Goal: Information Seeking & Learning: Learn about a topic

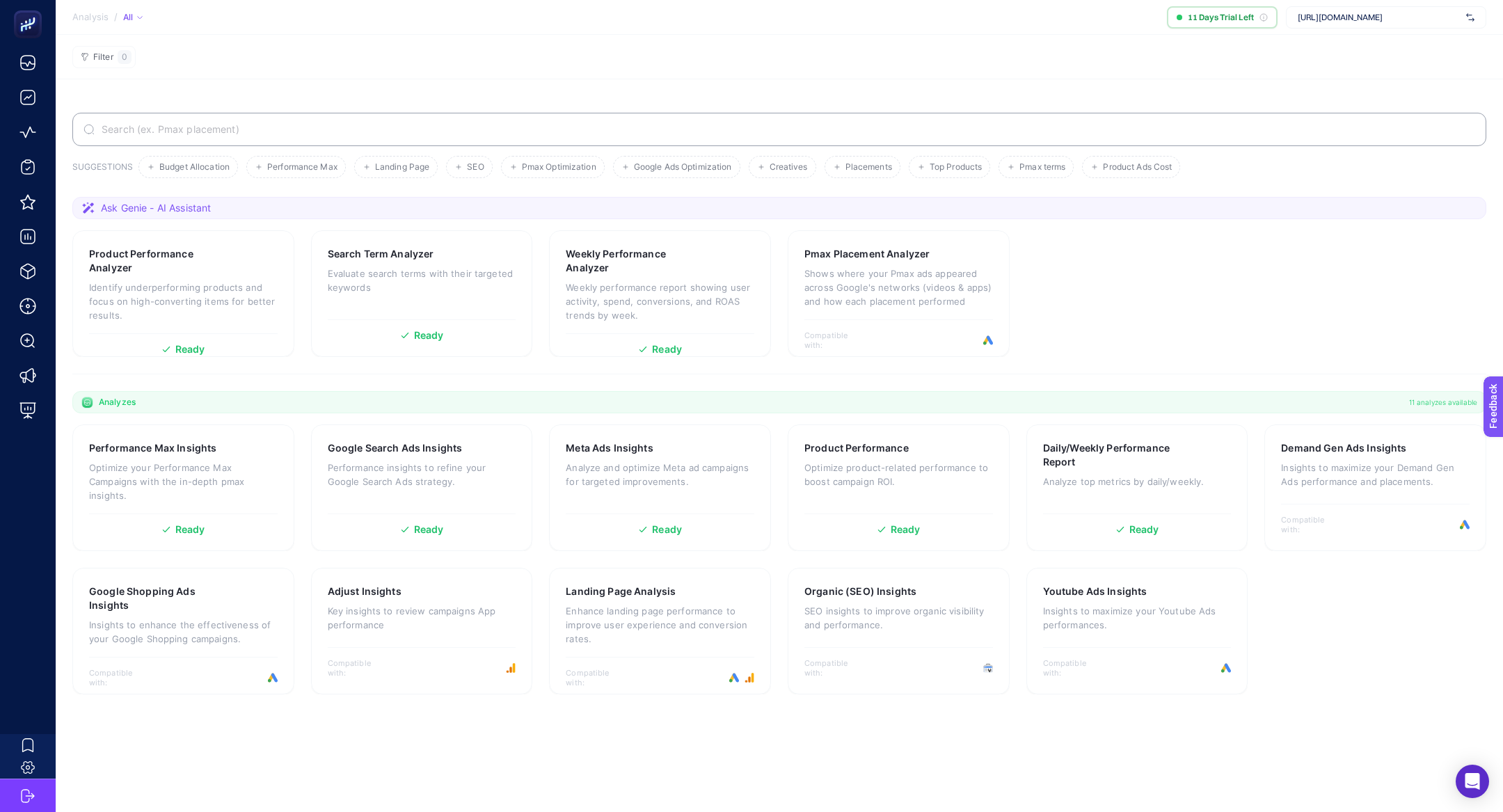
click at [1399, 14] on span "https://www.herbaderm.com/" at bounding box center [1379, 18] width 163 height 11
type input "dtf"
click at [1390, 82] on div "DTF Bank - Boostroas" at bounding box center [1385, 90] width 199 height 22
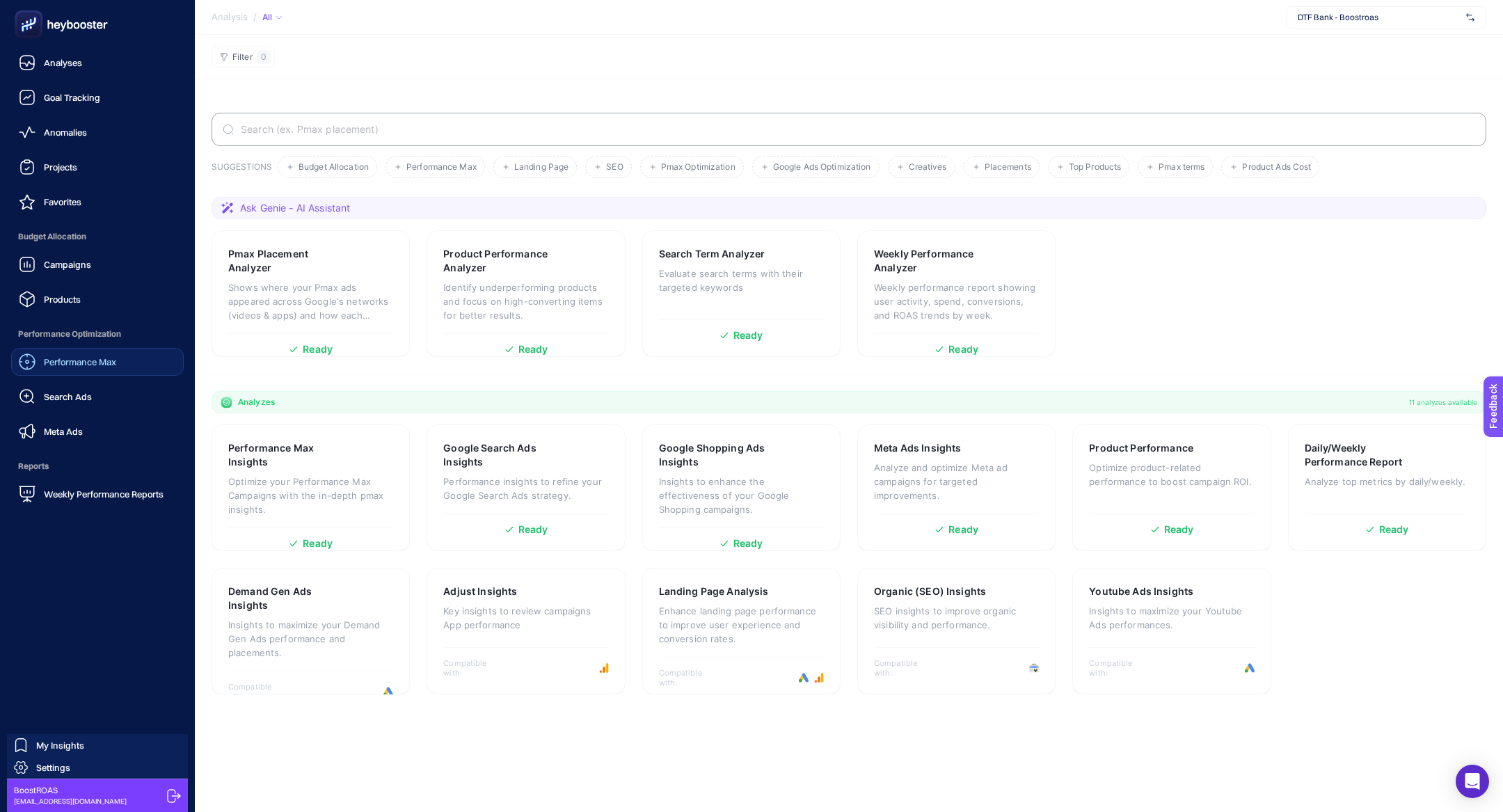
click at [93, 364] on span "Performance Max" at bounding box center [80, 362] width 73 height 11
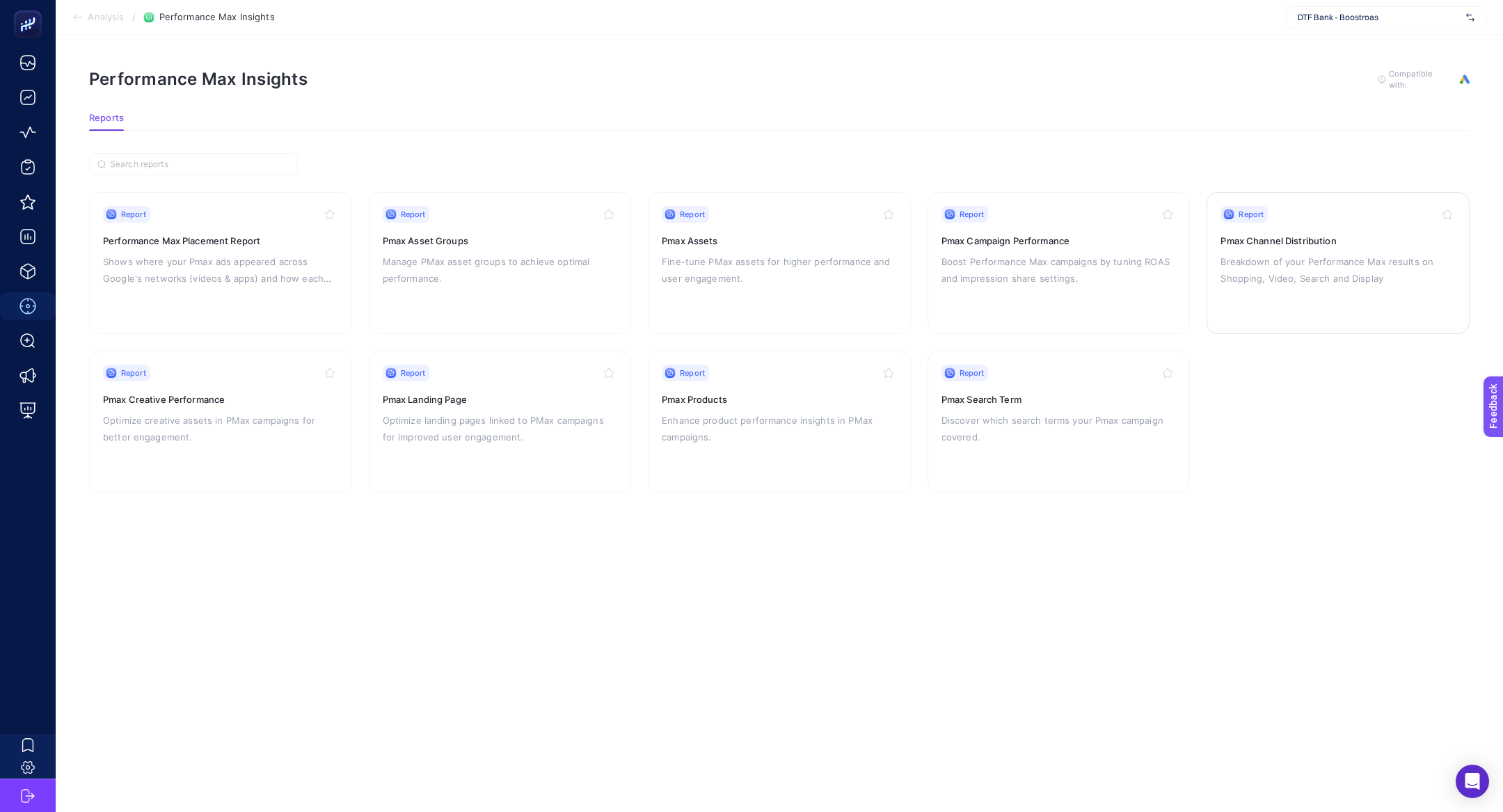
click at [1246, 257] on p "Breakdown of your Performance Max results on Shopping, Video, Search and Display" at bounding box center [1338, 270] width 235 height 34
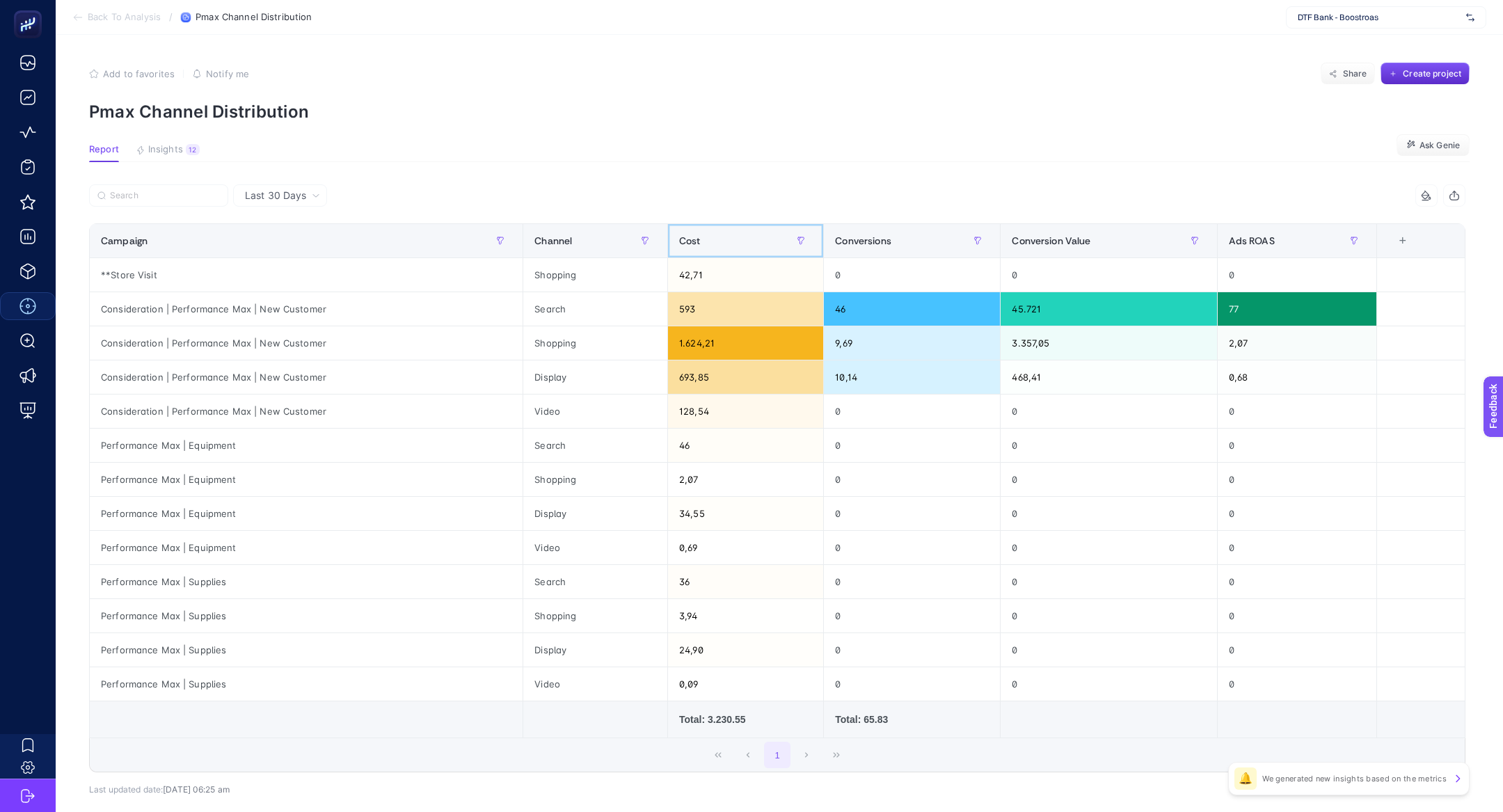
click at [701, 246] on div "Cost" at bounding box center [745, 241] width 133 height 22
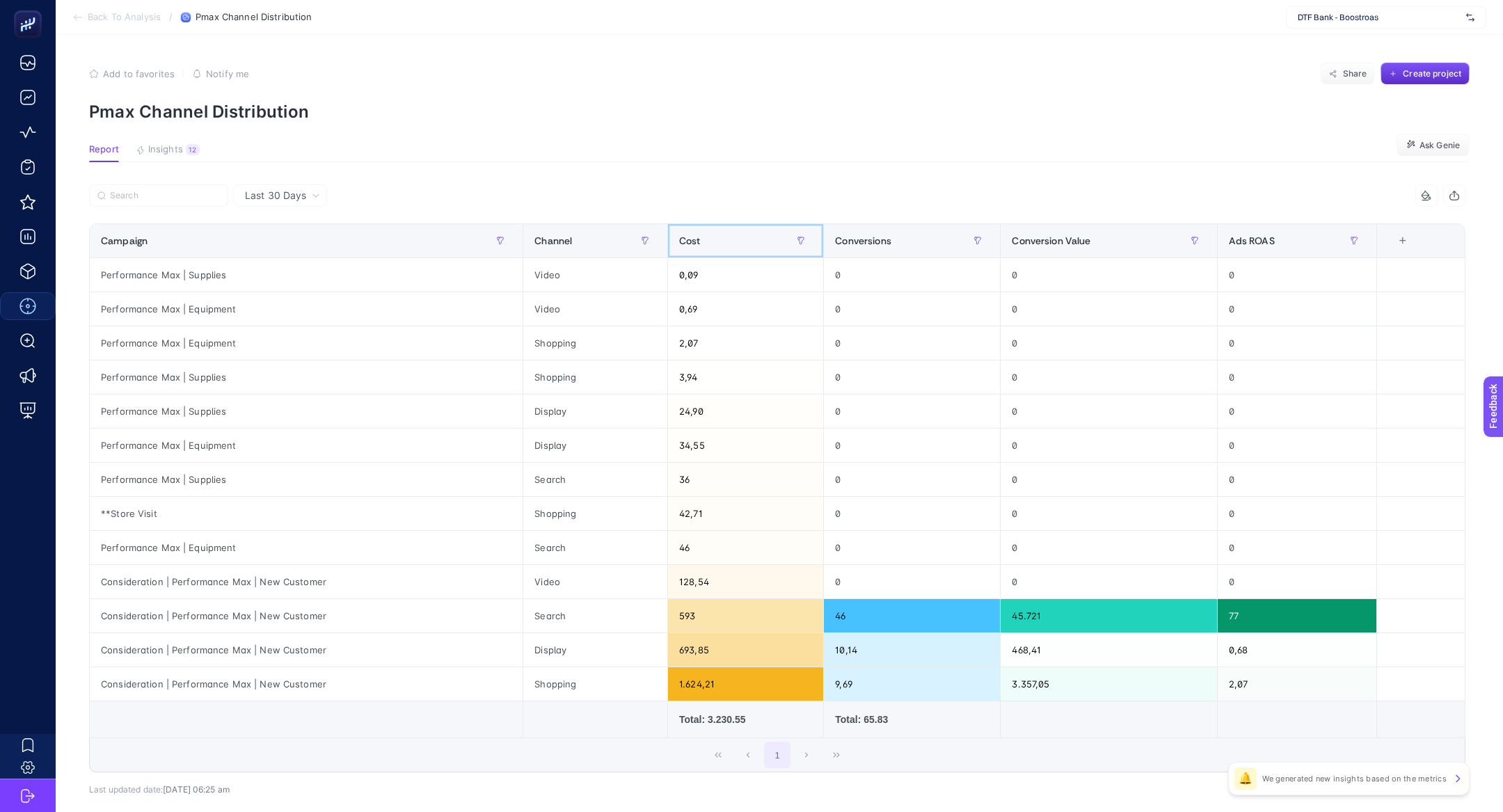
click at [701, 246] on div "Cost" at bounding box center [745, 241] width 133 height 22
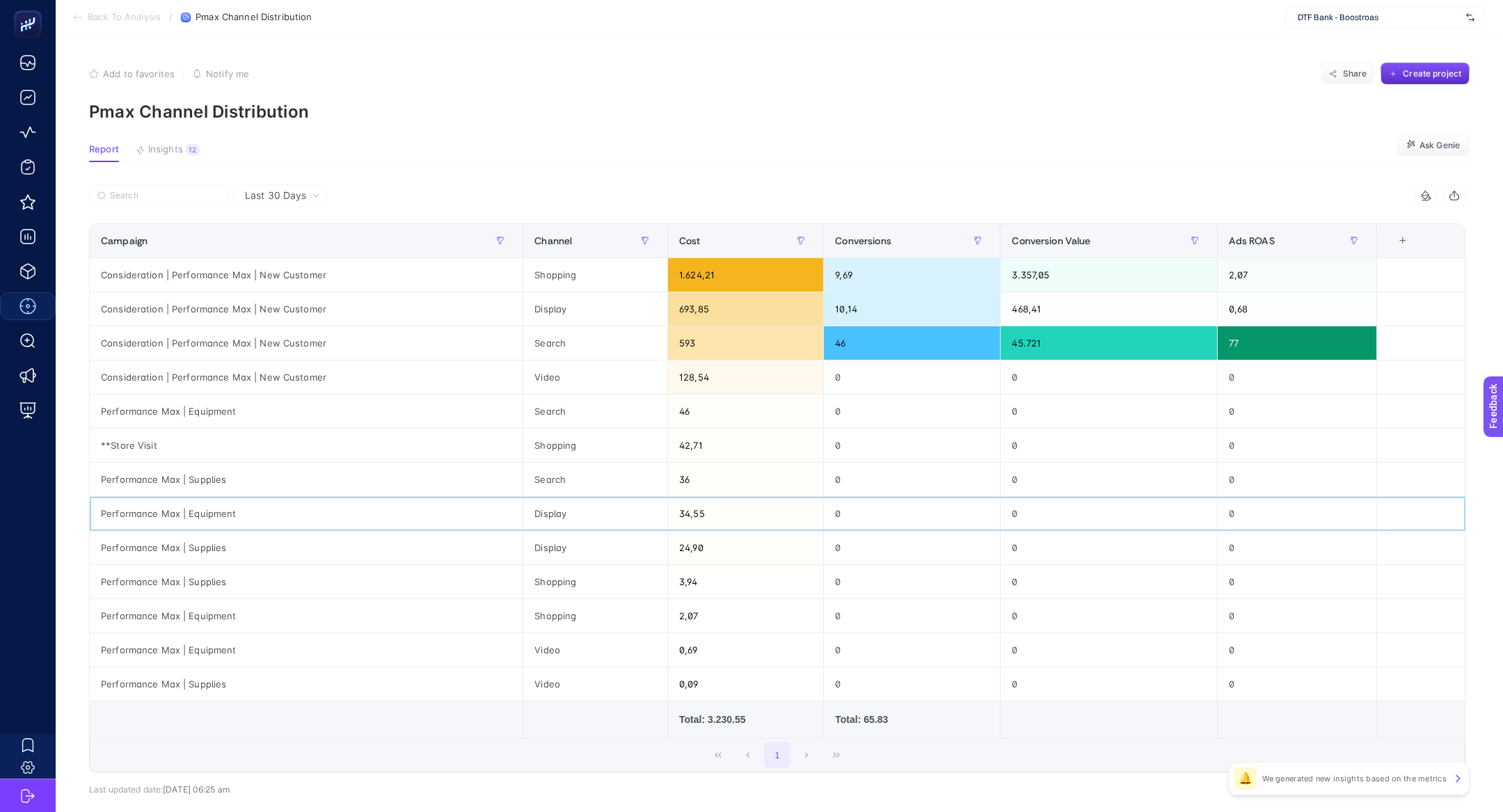
click at [693, 519] on div "34,55" at bounding box center [745, 513] width 155 height 34
click at [691, 550] on div "24,90" at bounding box center [745, 547] width 155 height 34
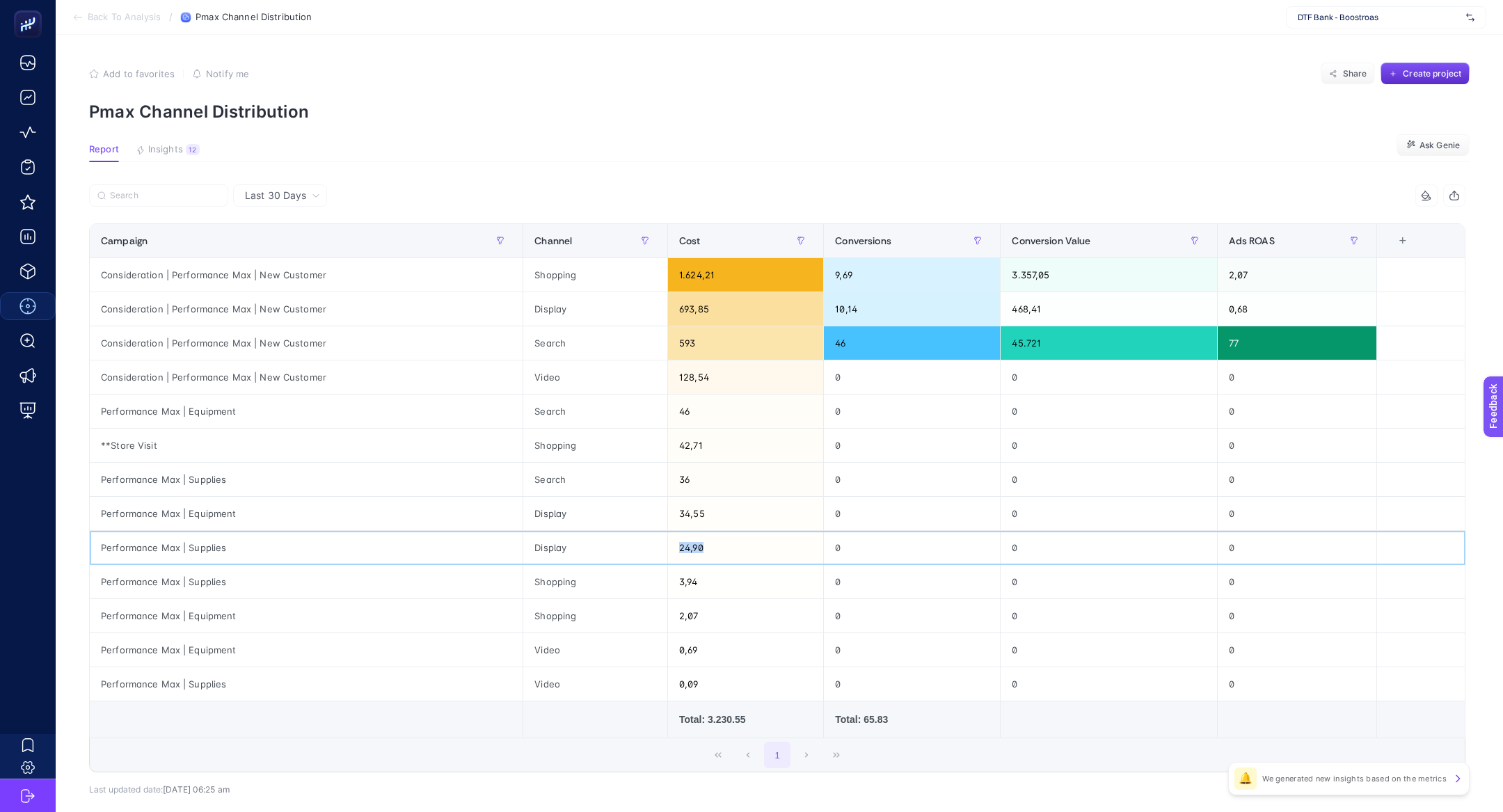
click at [691, 550] on div "24,90" at bounding box center [745, 547] width 155 height 34
click at [210, 511] on div "Performance Max | Equipment" at bounding box center [305, 513] width 433 height 34
click at [210, 512] on div "Performance Max | Equipment" at bounding box center [305, 513] width 433 height 34
copy tr "Performance Max | Equipment"
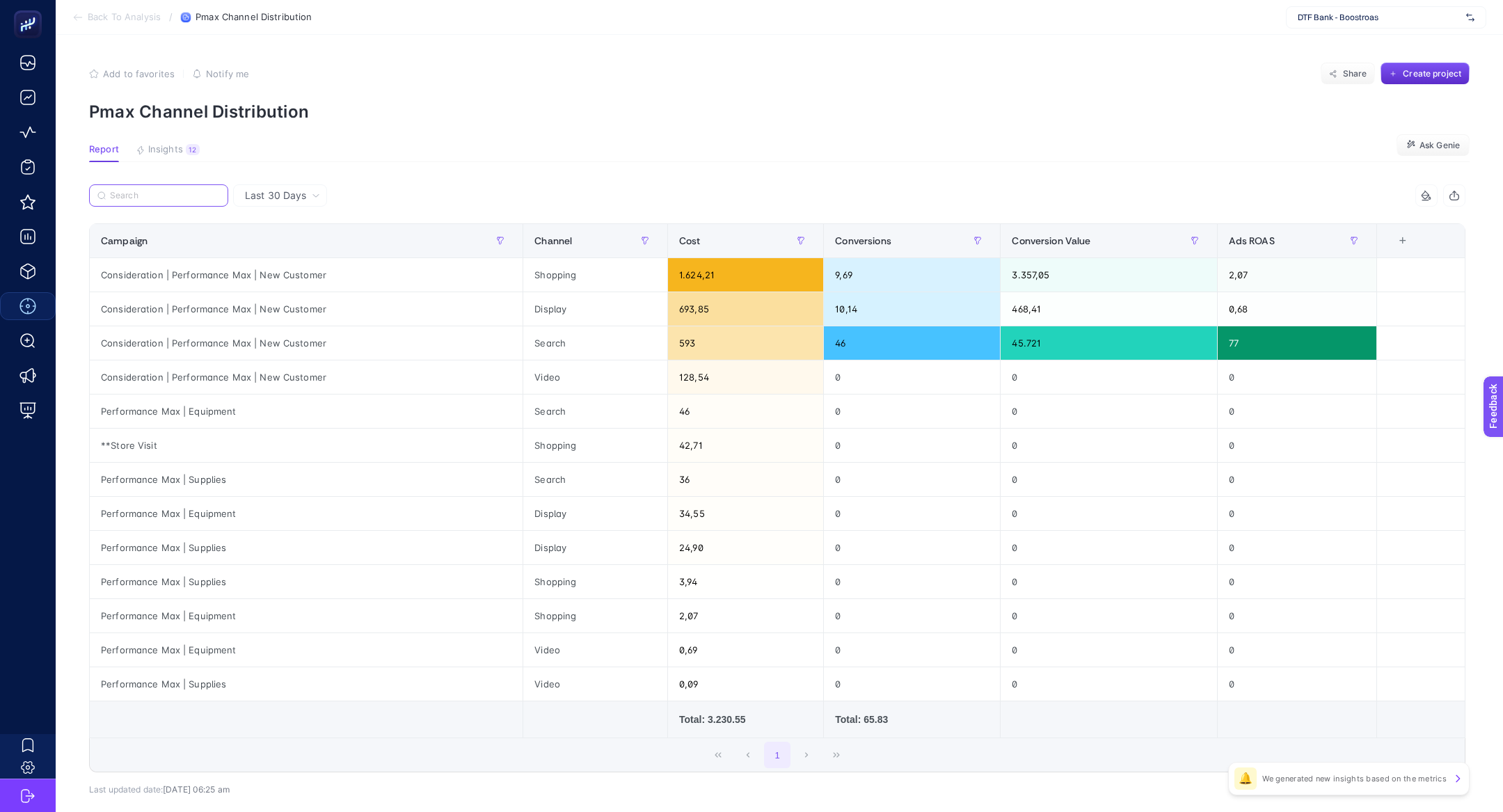
click at [169, 197] on input "Search" at bounding box center [165, 195] width 110 height 10
paste input "Performance Max | Equipment"
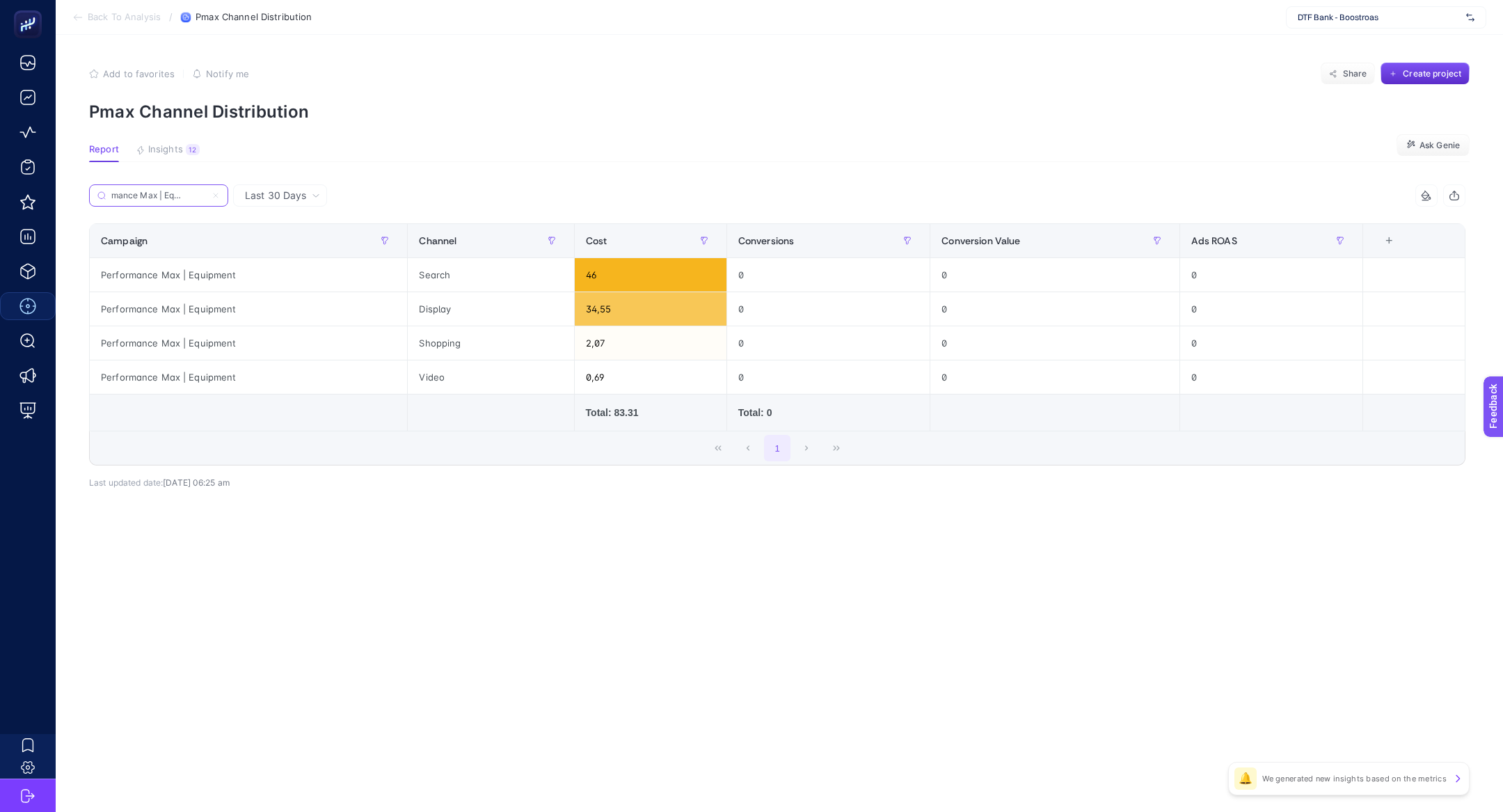
scroll to position [0, 26]
type input "Performance Max | Equipment"
click at [223, 197] on label "Performance Max | Equipment" at bounding box center [158, 196] width 139 height 22
click at [206, 197] on input "Performance Max | Equipment" at bounding box center [158, 195] width 94 height 10
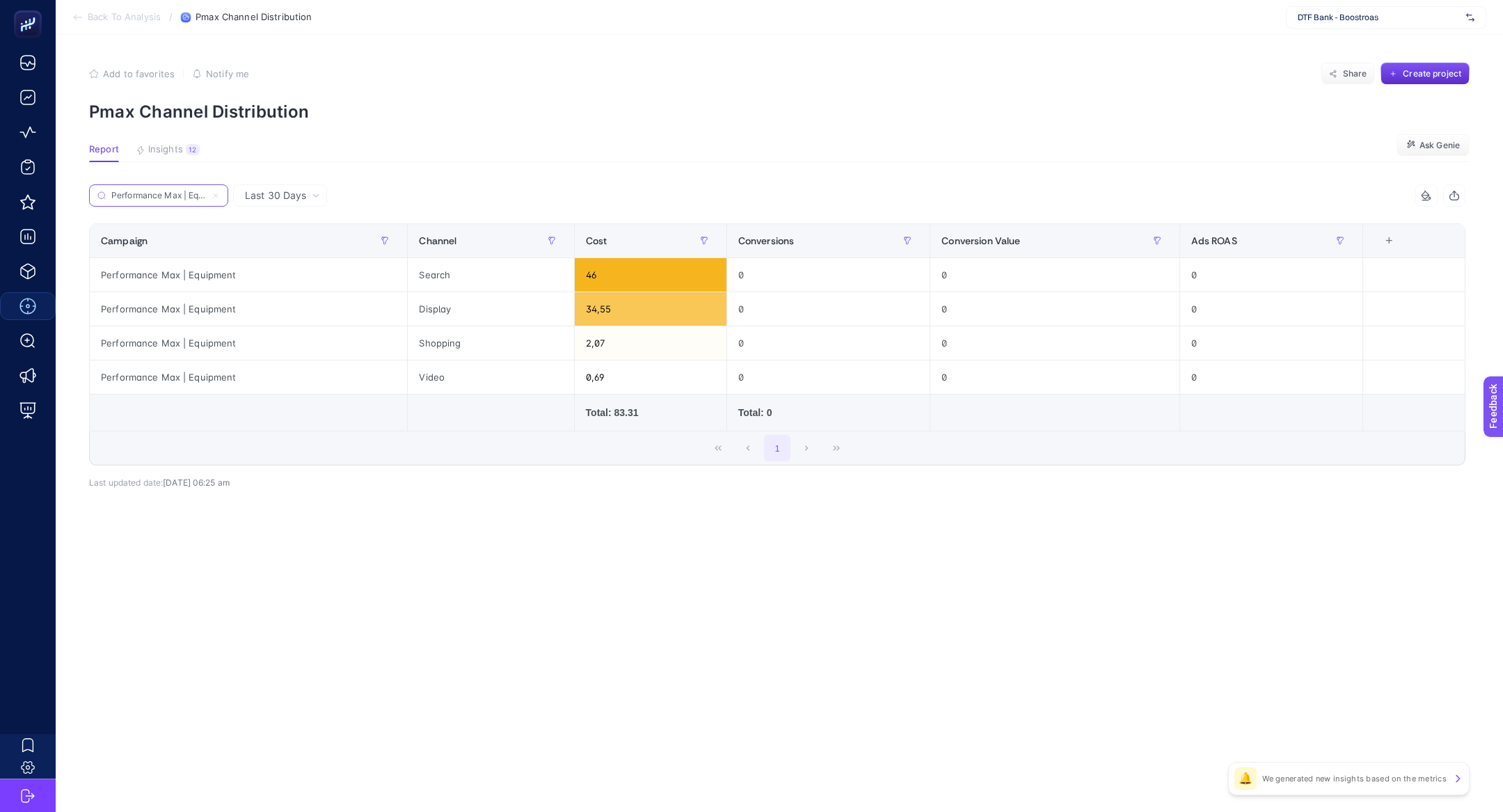
scroll to position [0, 26]
